Goal: Transaction & Acquisition: Purchase product/service

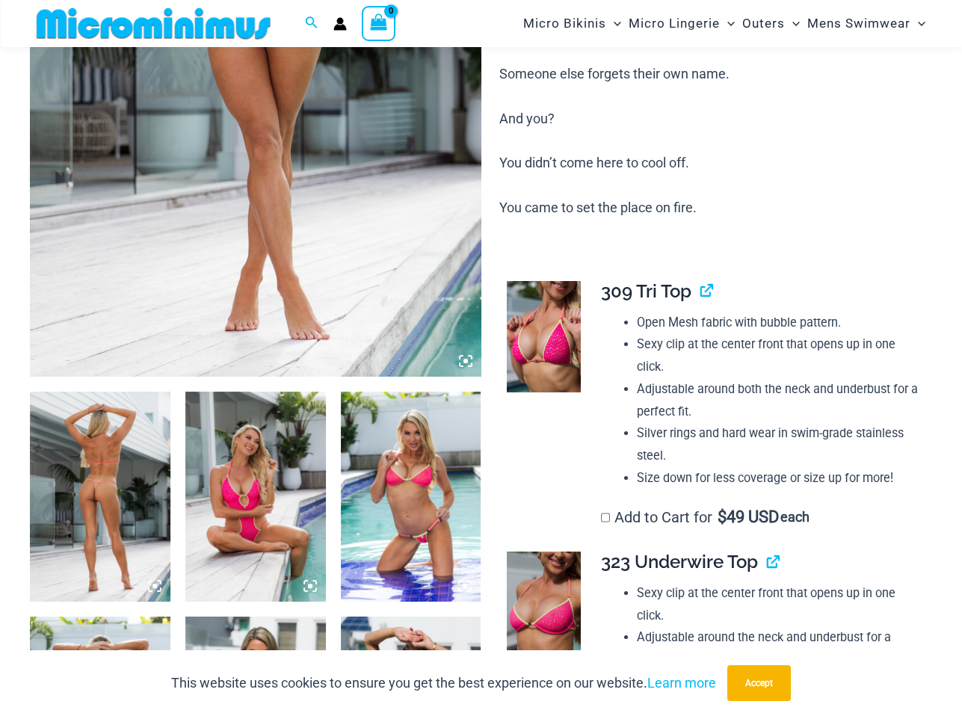
scroll to position [511, 0]
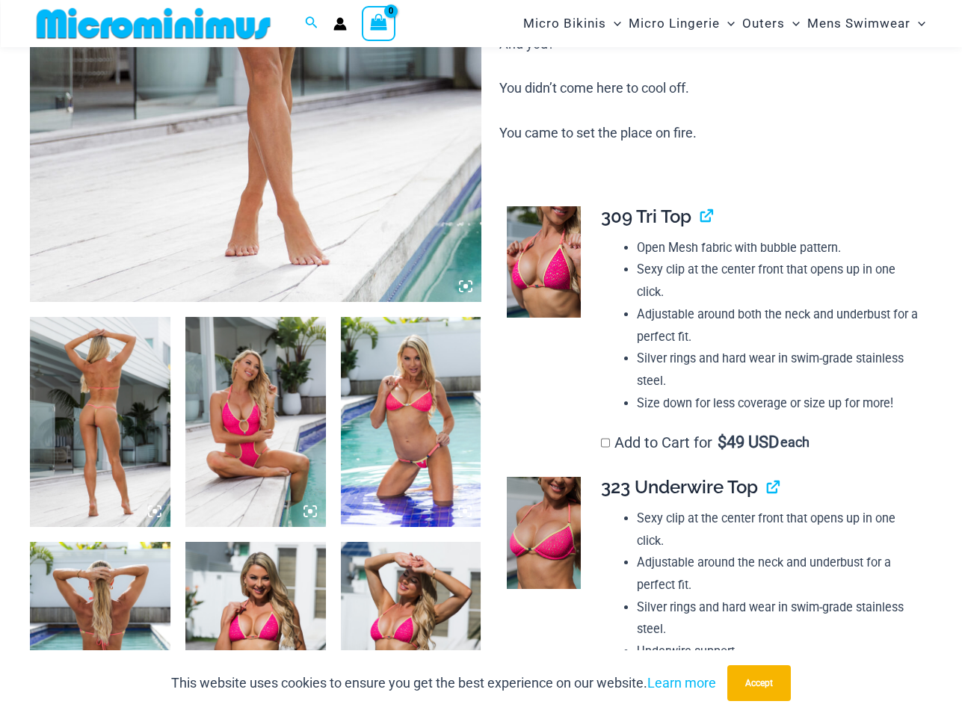
click at [90, 398] on img at bounding box center [100, 422] width 140 height 211
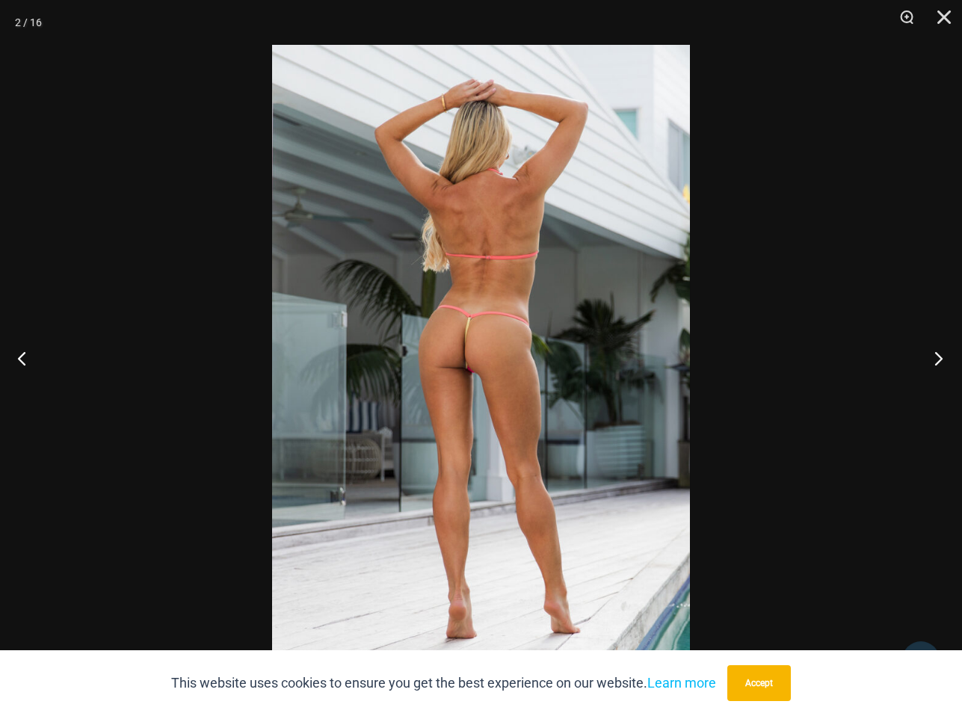
click at [936, 353] on button "Next" at bounding box center [934, 358] width 56 height 75
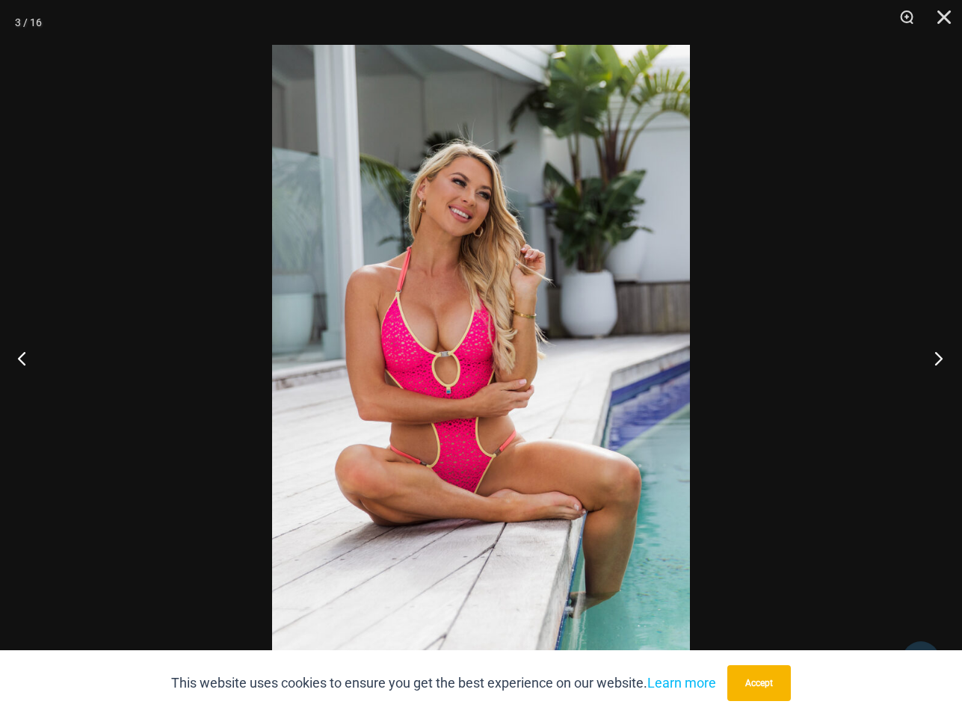
click at [936, 353] on button "Next" at bounding box center [934, 358] width 56 height 75
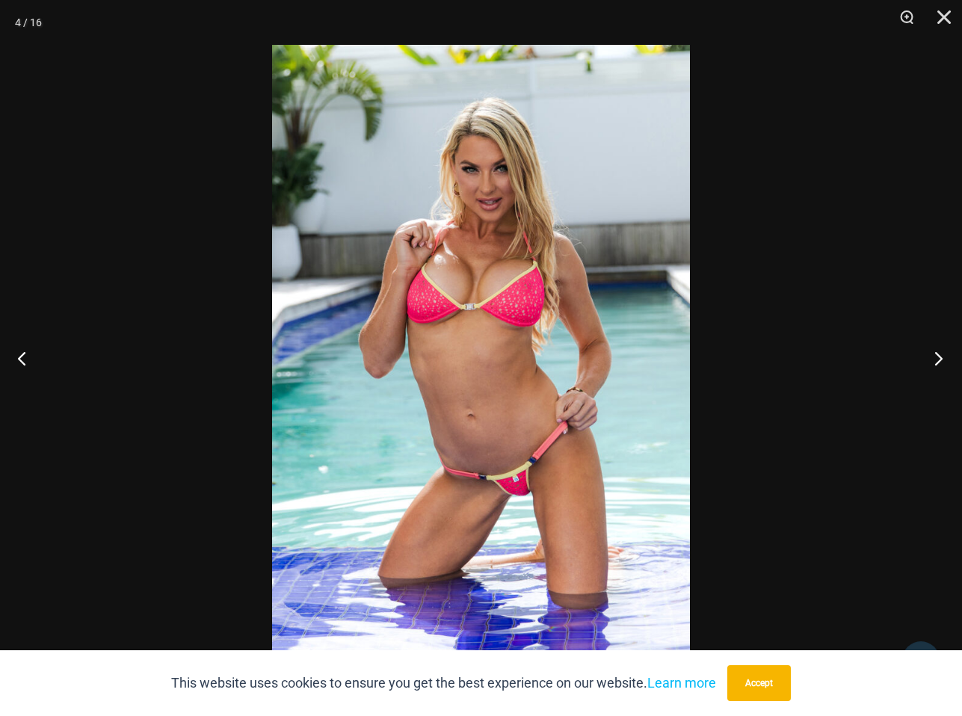
click at [936, 353] on button "Next" at bounding box center [934, 358] width 56 height 75
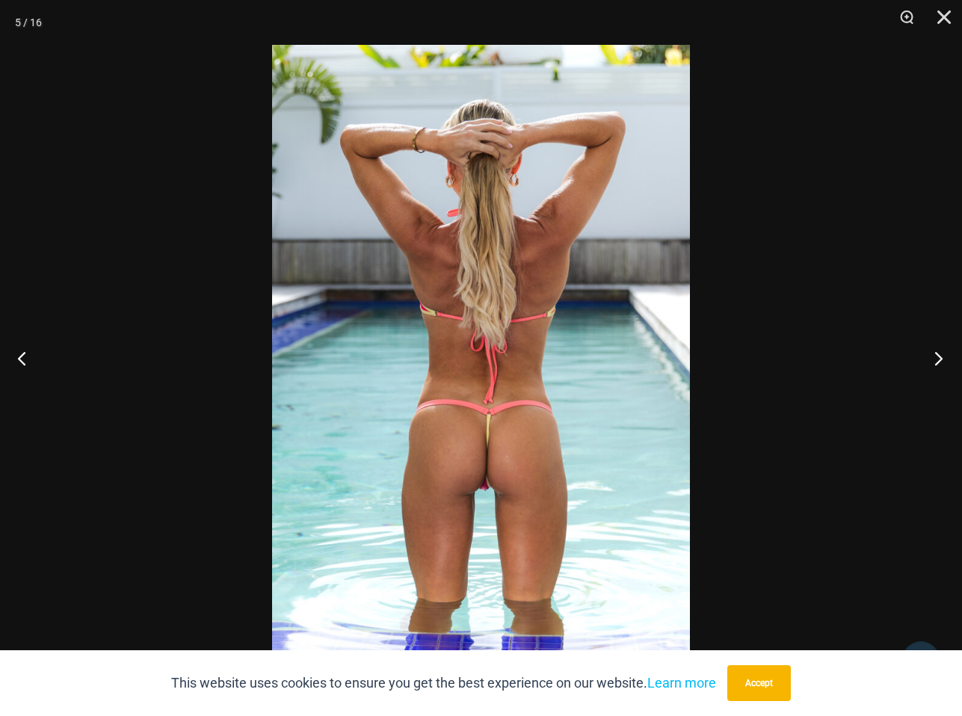
click at [936, 353] on button "Next" at bounding box center [934, 358] width 56 height 75
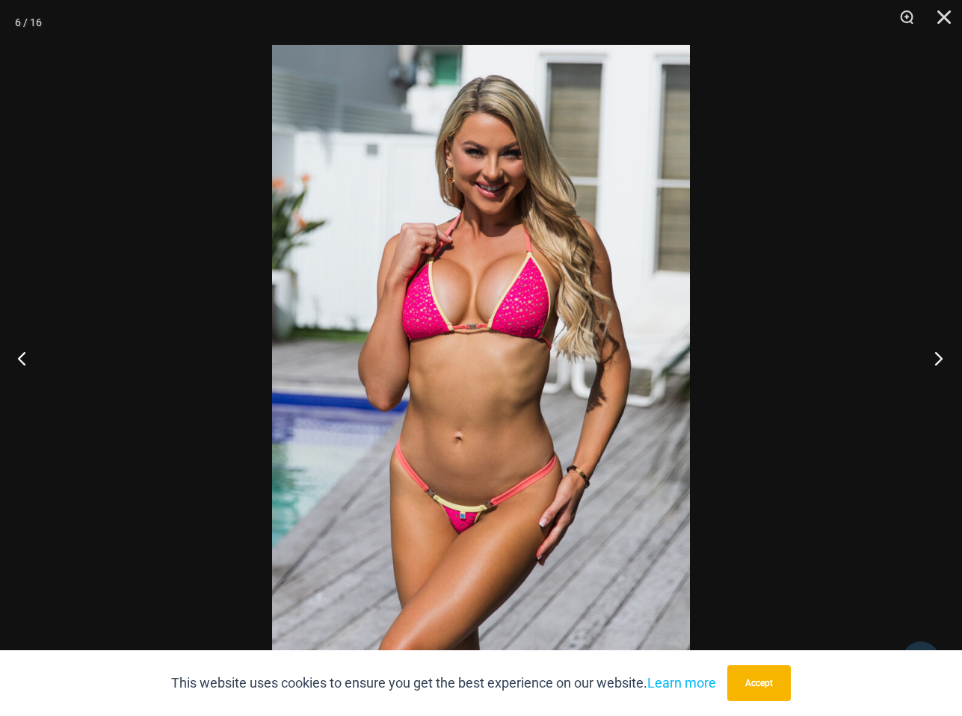
click at [936, 353] on button "Next" at bounding box center [934, 358] width 56 height 75
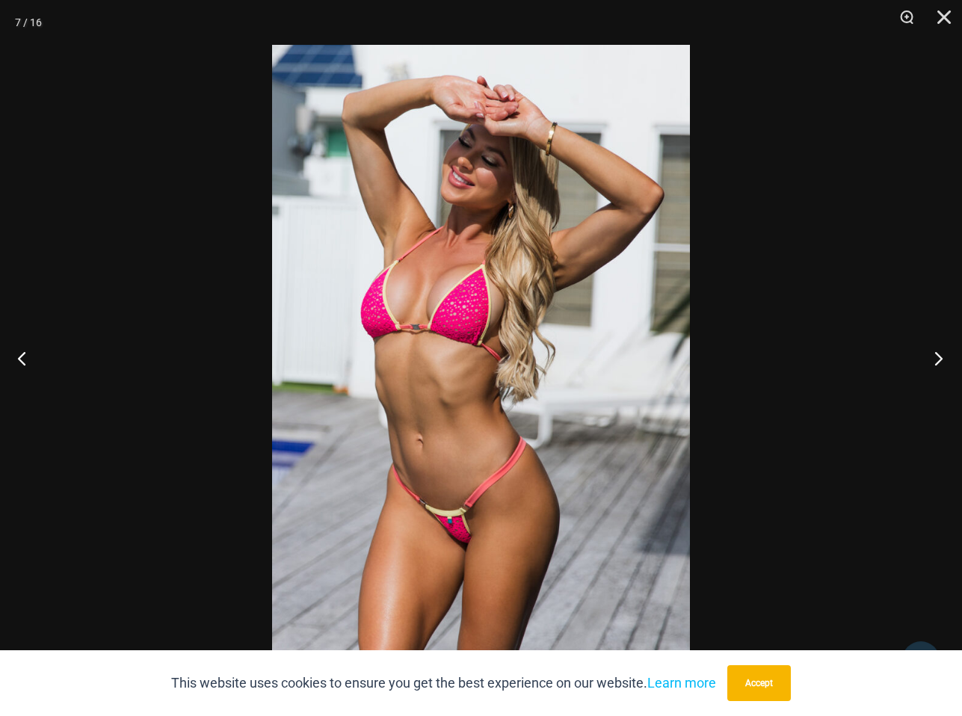
click at [936, 353] on button "Next" at bounding box center [934, 358] width 56 height 75
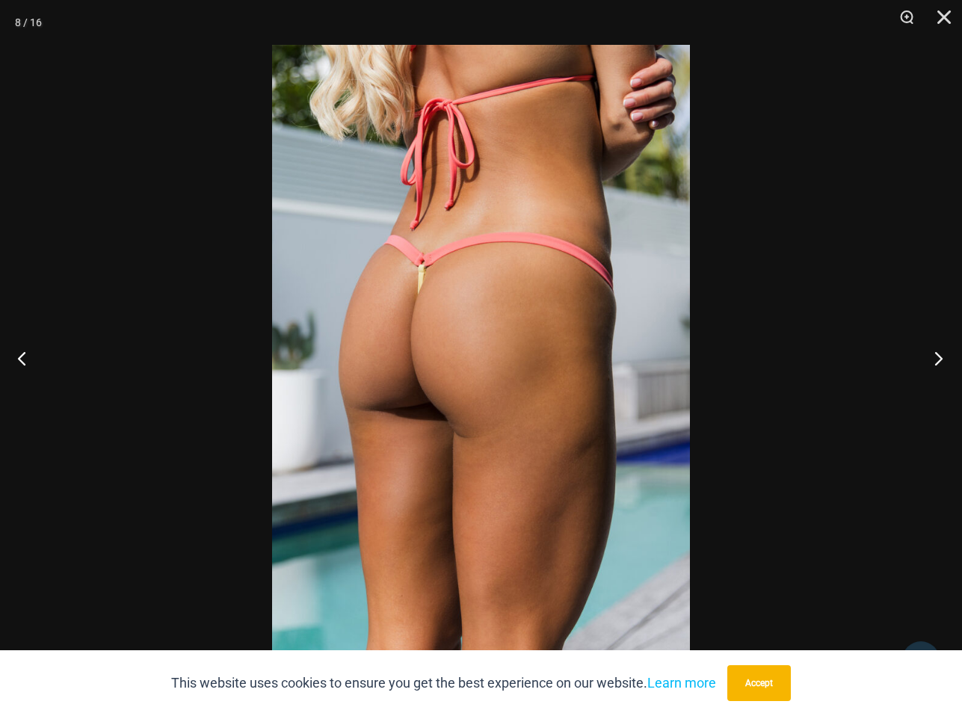
click at [936, 353] on button "Next" at bounding box center [934, 358] width 56 height 75
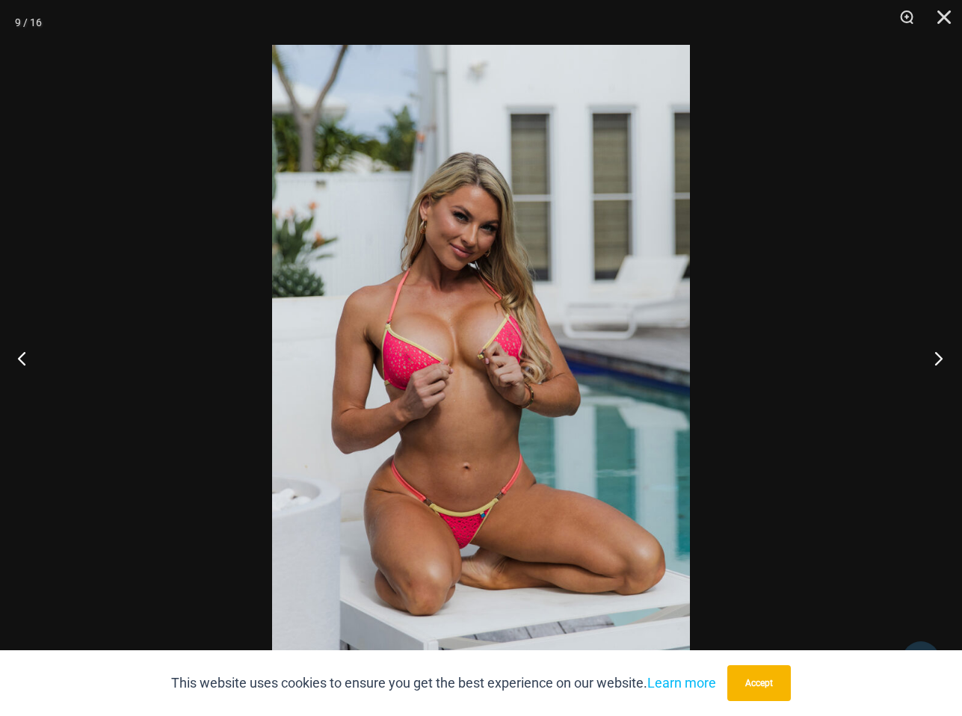
click at [936, 353] on button "Next" at bounding box center [934, 358] width 56 height 75
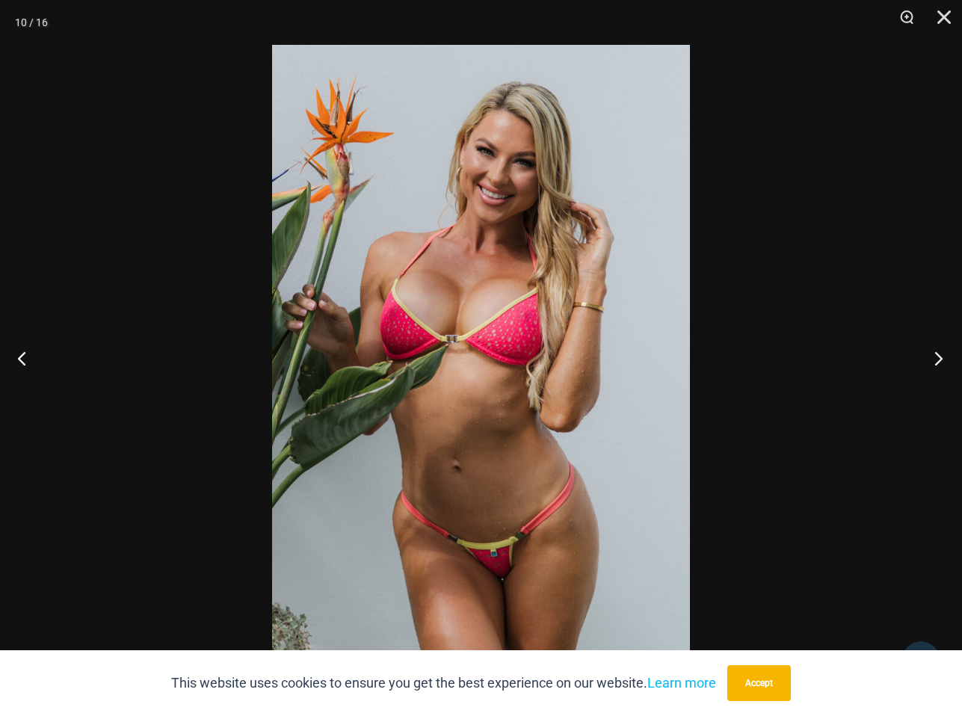
click at [936, 353] on button "Next" at bounding box center [934, 358] width 56 height 75
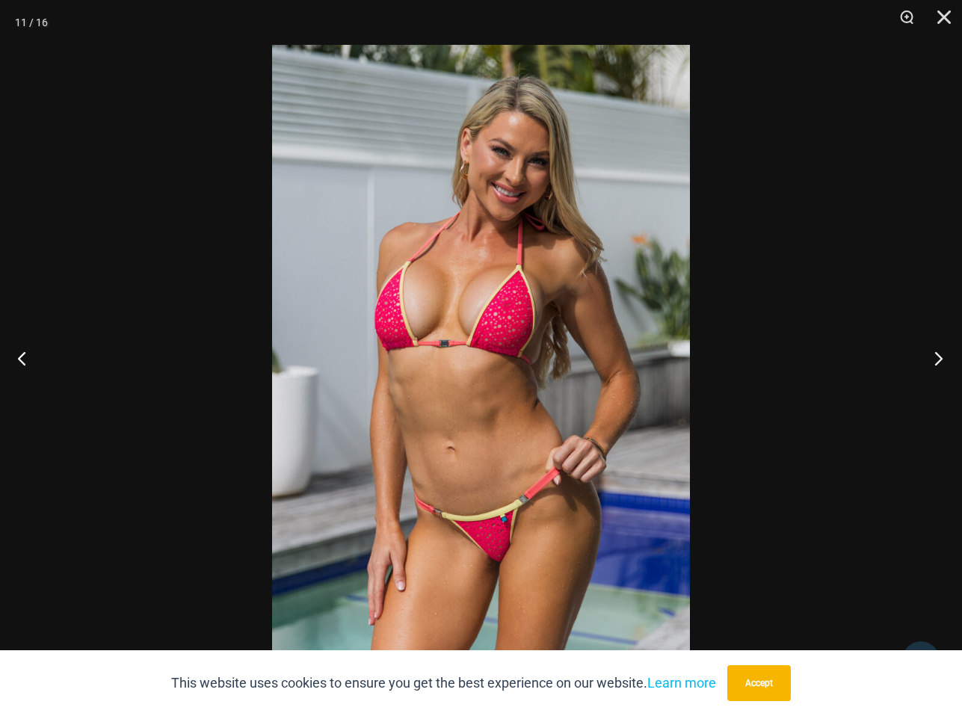
click at [936, 353] on button "Next" at bounding box center [934, 358] width 56 height 75
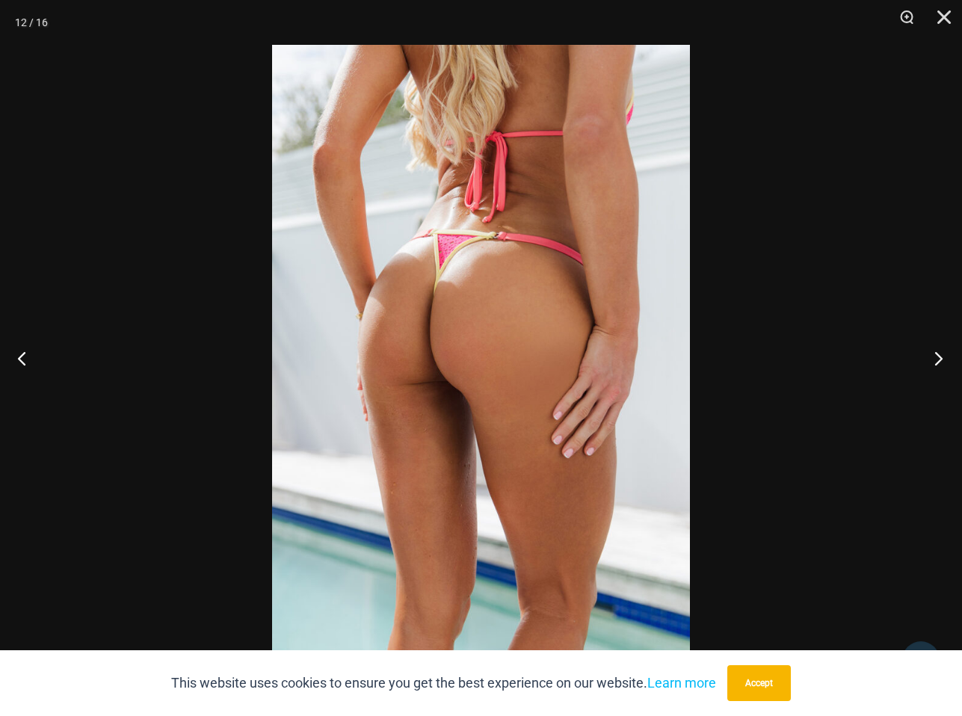
click at [936, 353] on button "Next" at bounding box center [934, 358] width 56 height 75
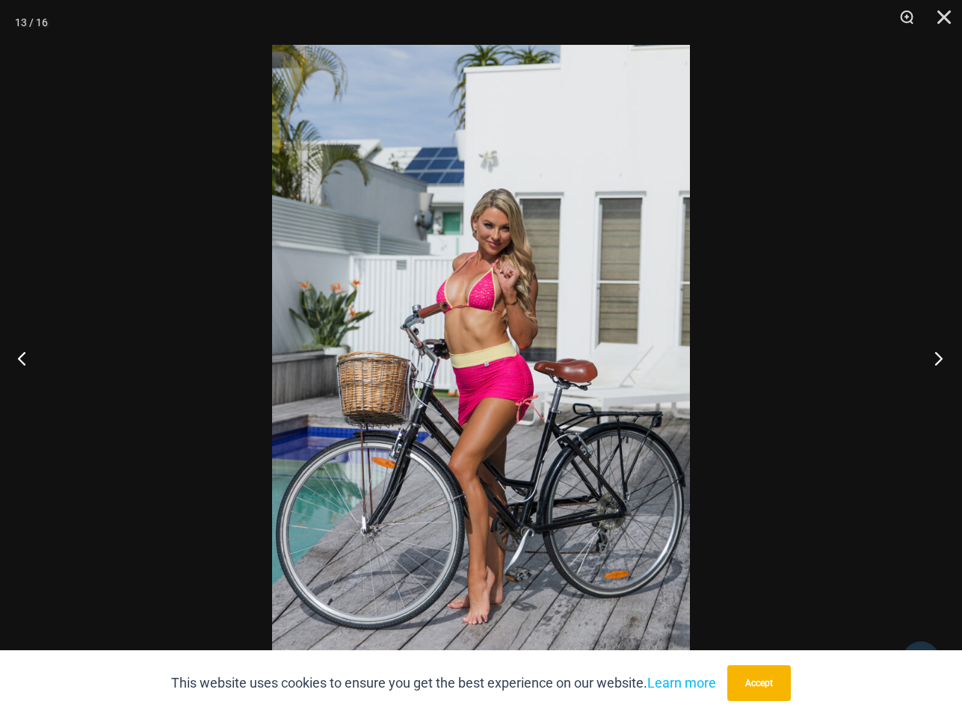
click at [936, 353] on button "Next" at bounding box center [934, 358] width 56 height 75
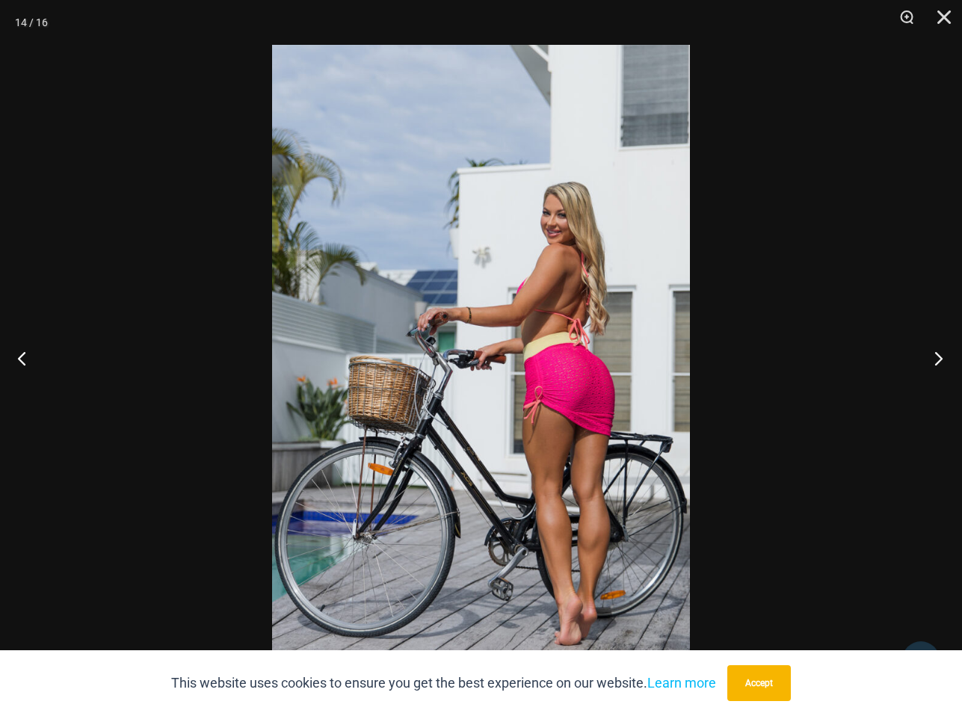
click at [936, 353] on button "Next" at bounding box center [934, 358] width 56 height 75
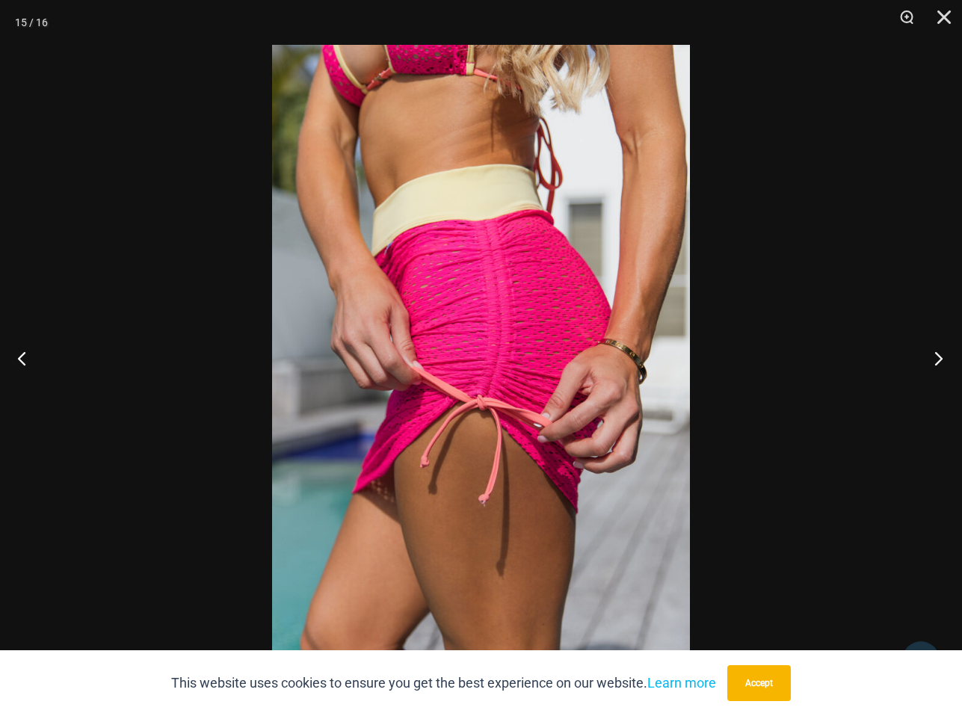
click at [936, 353] on button "Next" at bounding box center [934, 358] width 56 height 75
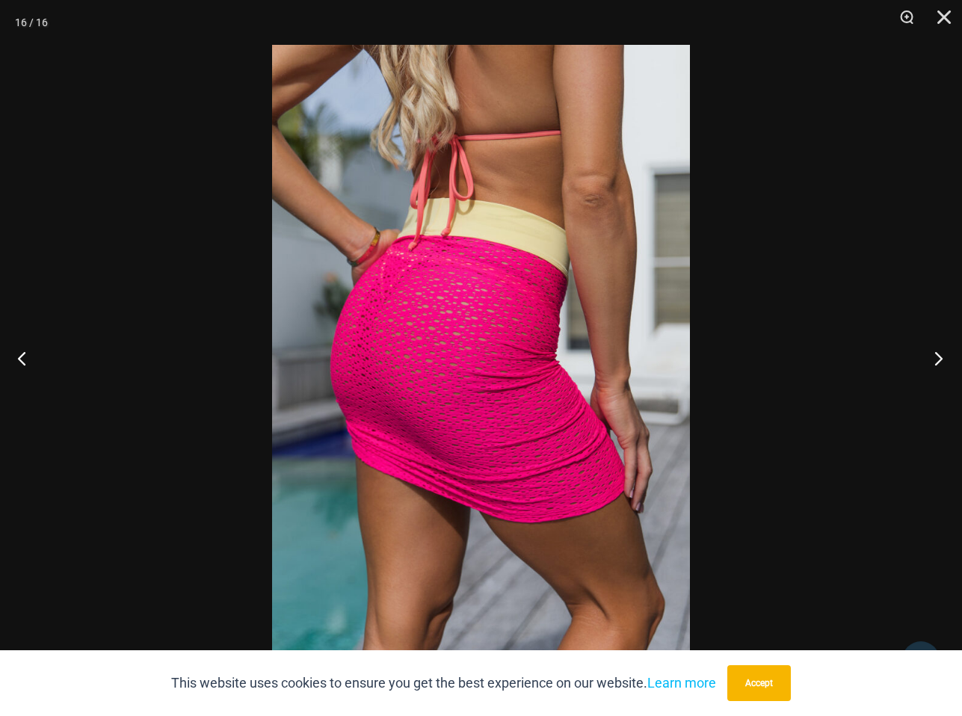
click at [936, 353] on button "Next" at bounding box center [934, 358] width 56 height 75
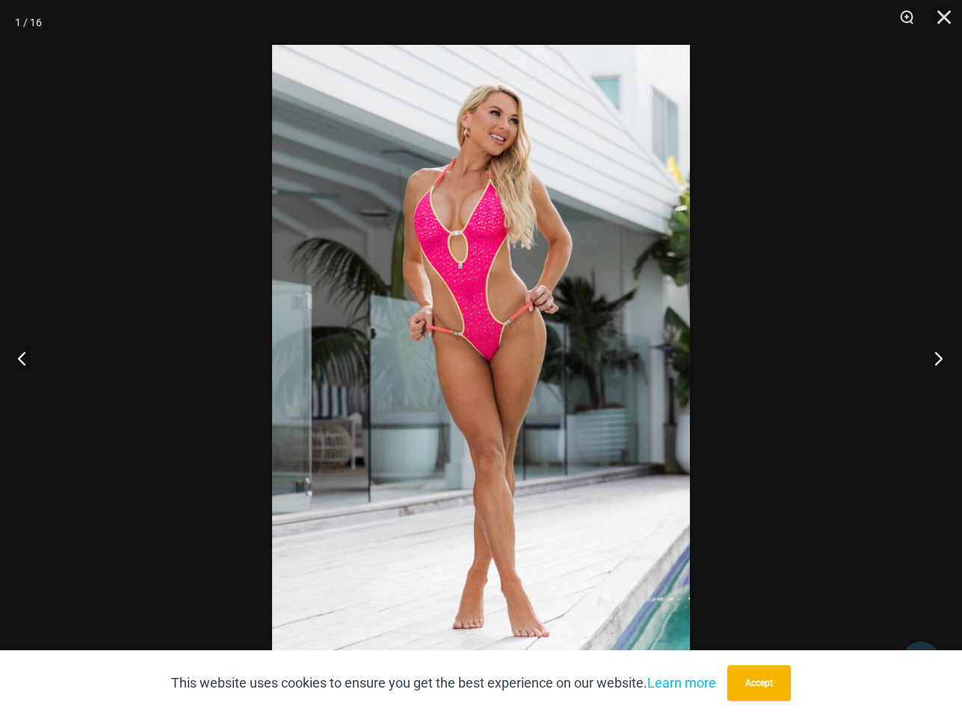
click at [936, 353] on button "Next" at bounding box center [934, 358] width 56 height 75
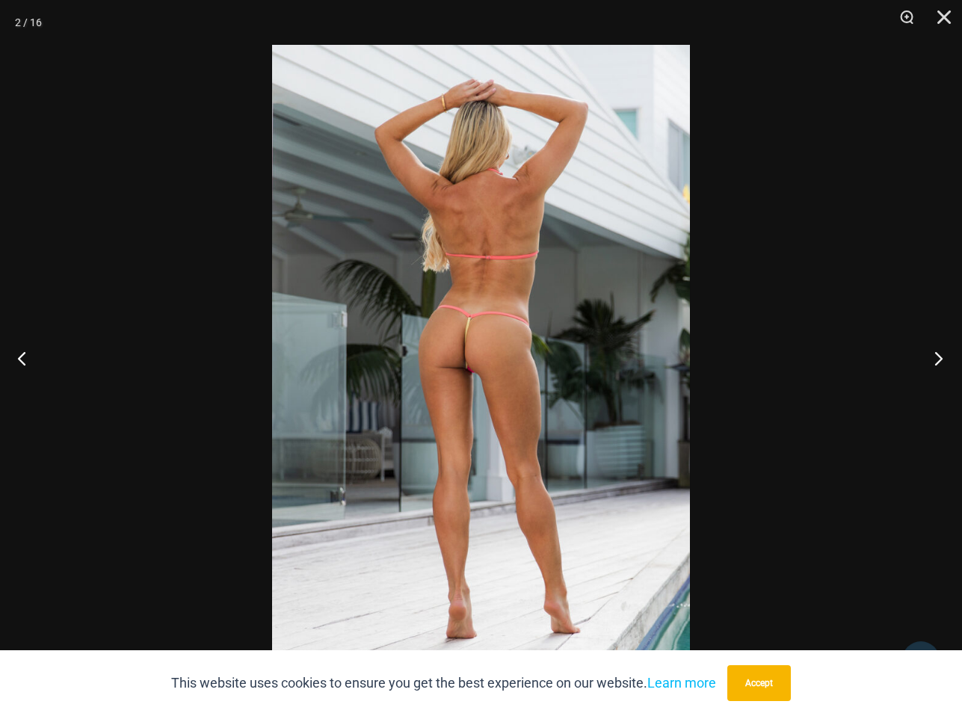
click at [936, 353] on button "Next" at bounding box center [934, 358] width 56 height 75
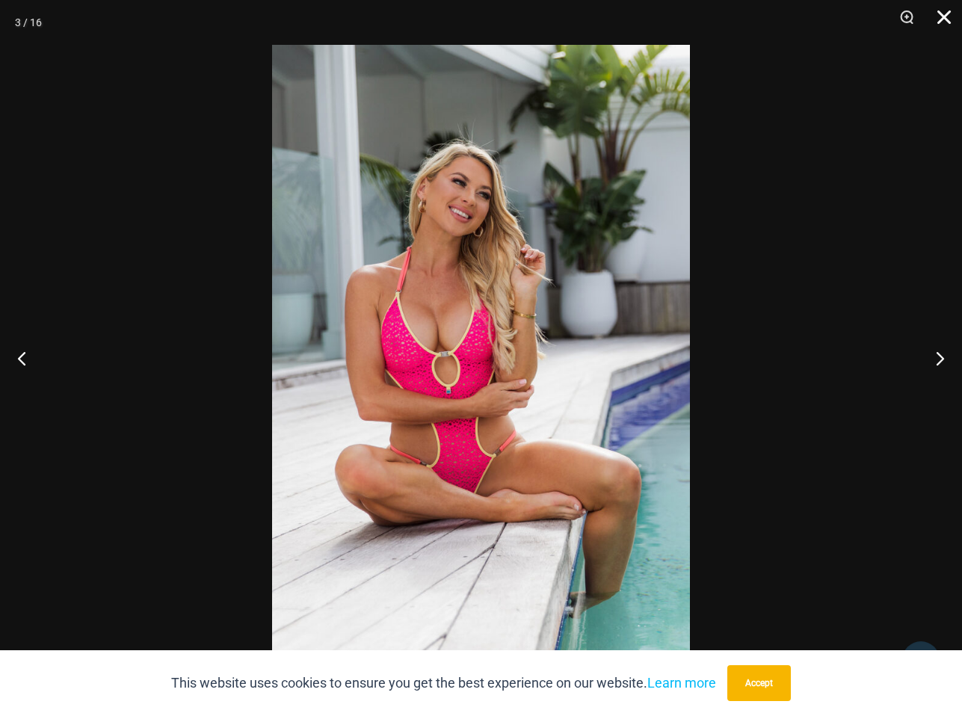
click at [939, 17] on button "Close" at bounding box center [938, 22] width 37 height 45
